Goal: Find specific page/section: Find specific page/section

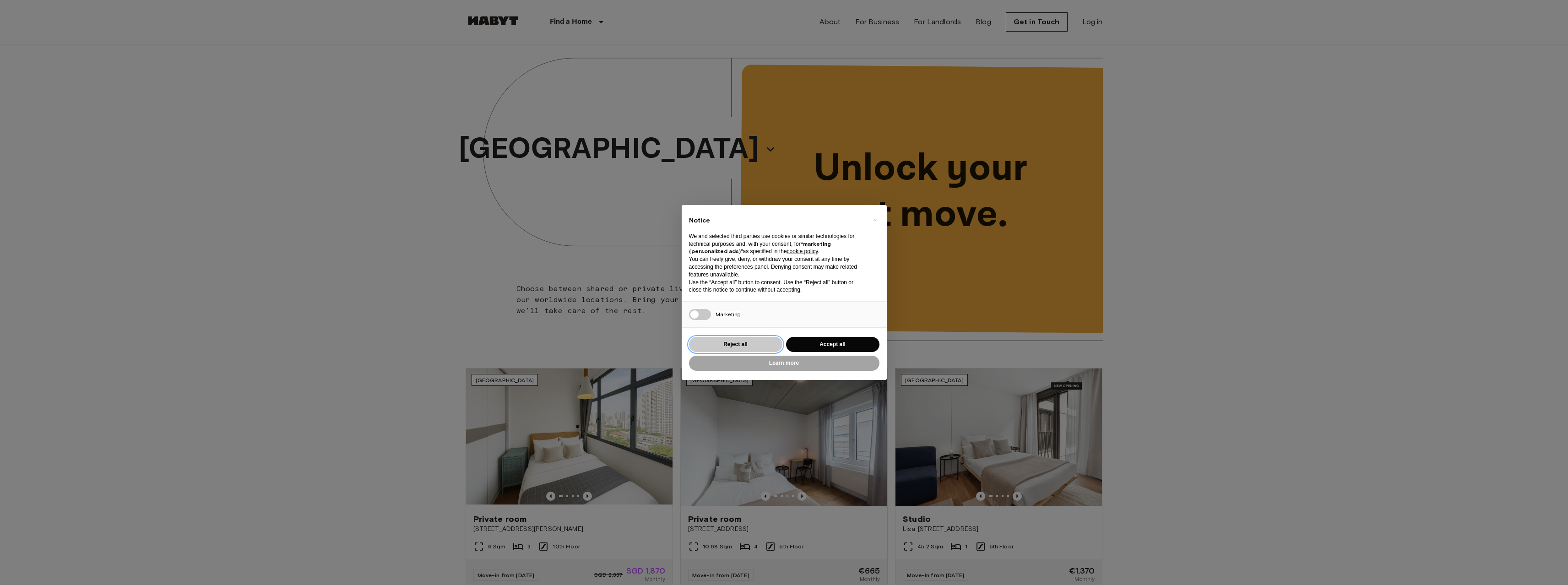
click at [737, 344] on button "Reject all" at bounding box center [735, 344] width 93 height 15
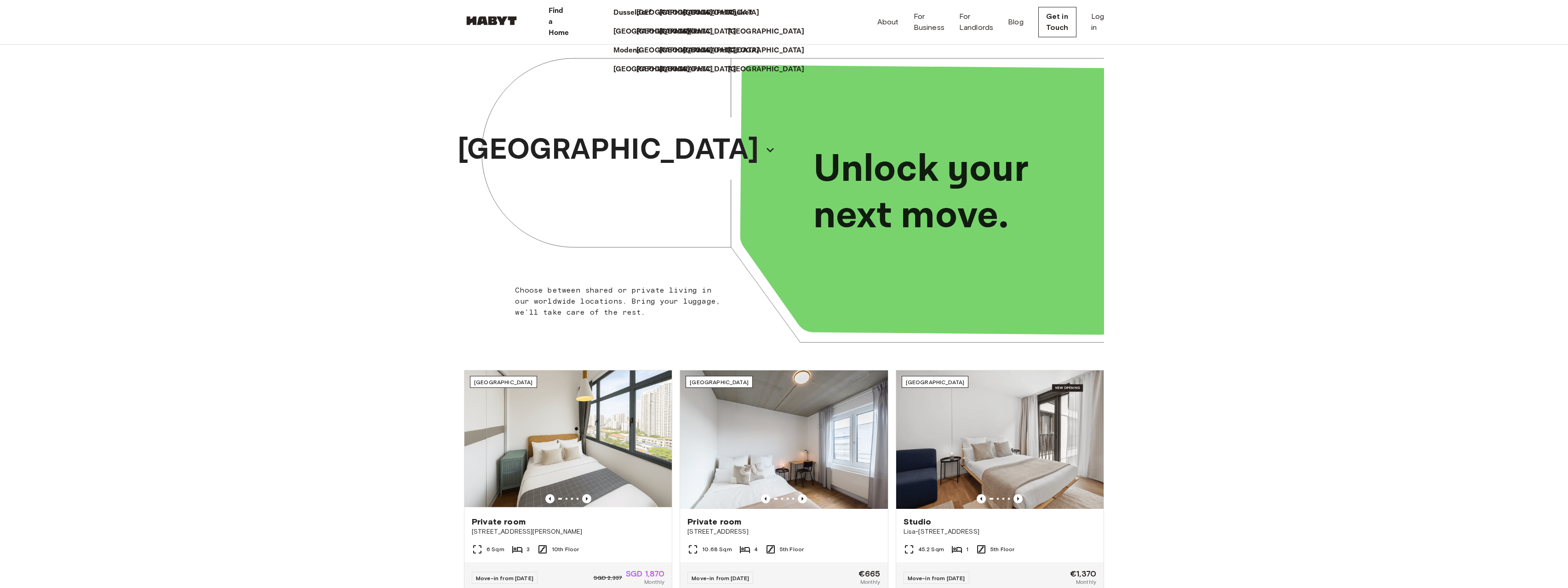
click at [573, 22] on icon at bounding box center [573, 22] width 0 height 0
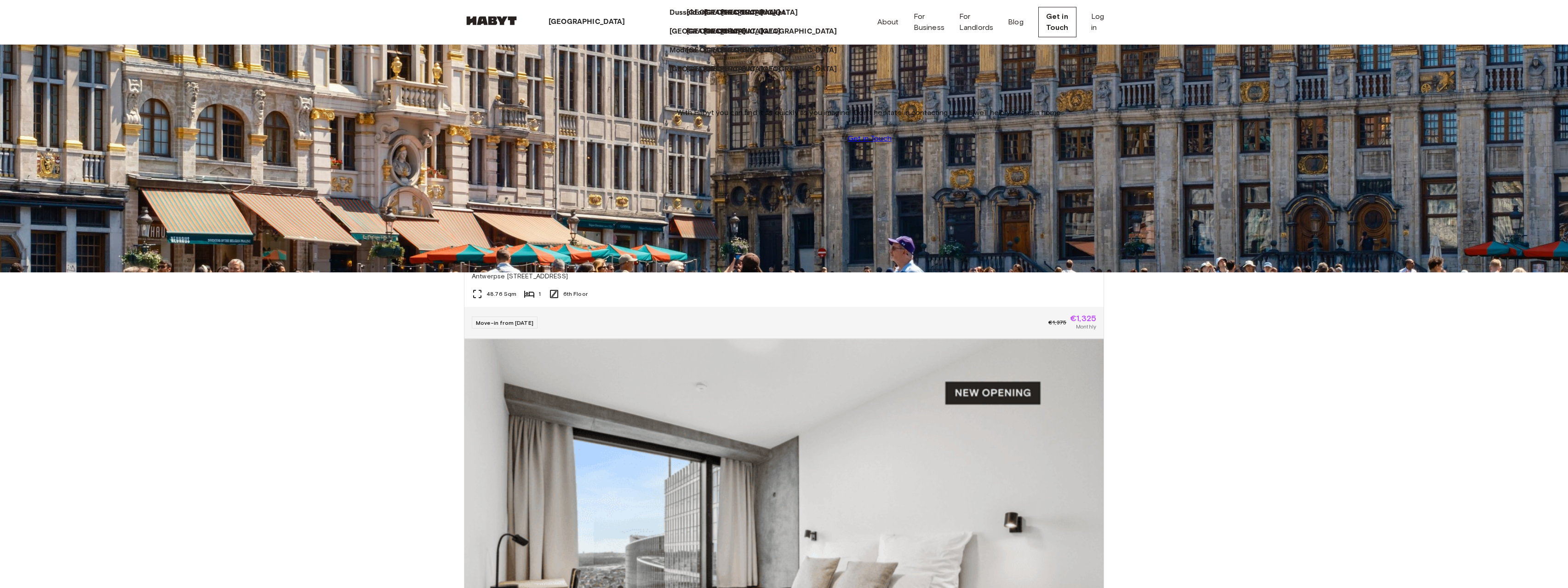
scroll to position [118, 0]
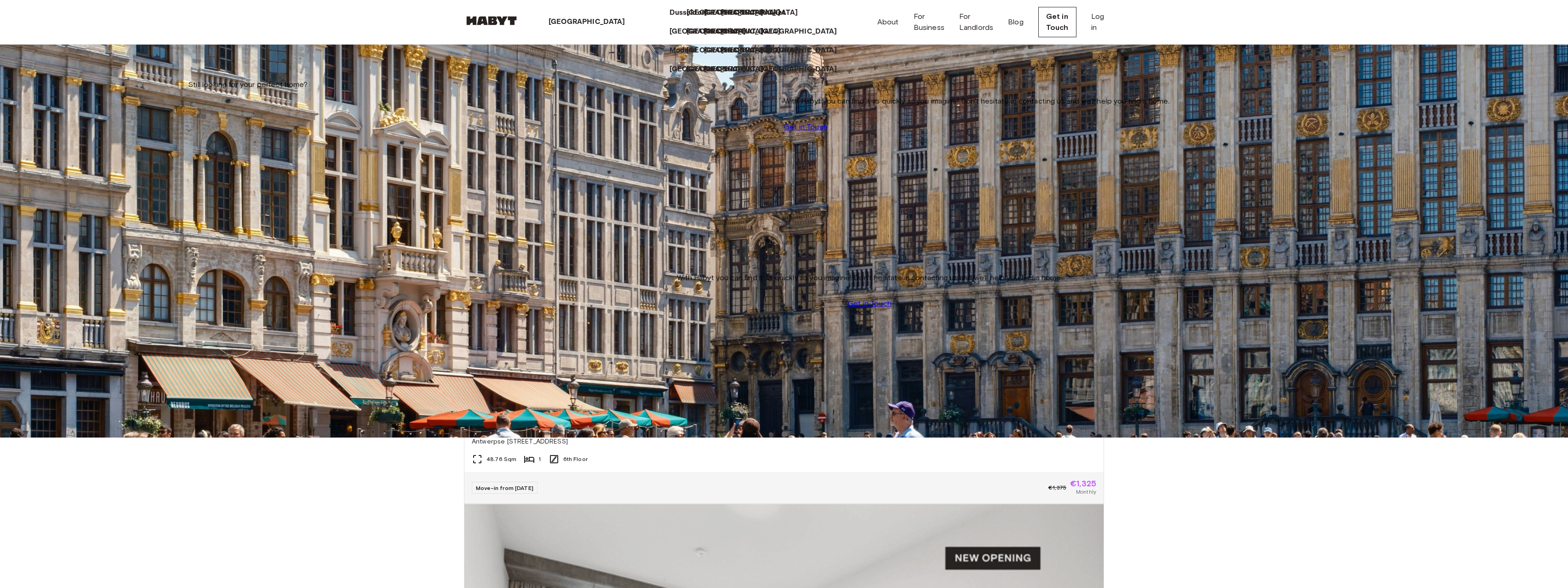
scroll to position [162, 0]
